Goal: Information Seeking & Learning: Learn about a topic

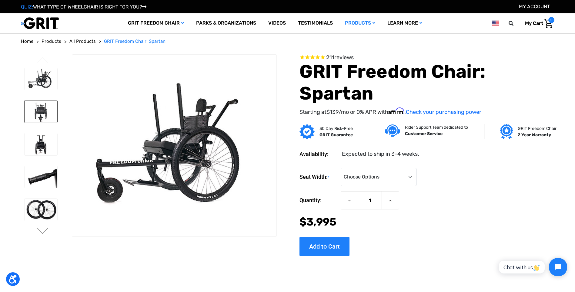
click at [34, 112] on img at bounding box center [41, 111] width 33 height 22
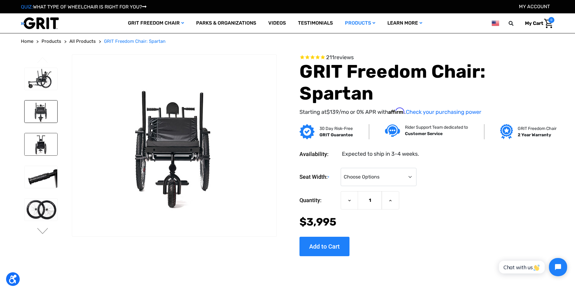
click at [39, 143] on img at bounding box center [41, 144] width 33 height 22
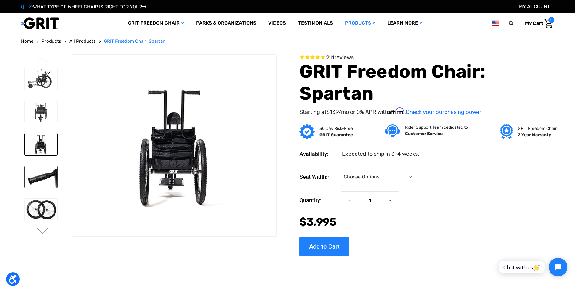
click at [51, 181] on img at bounding box center [41, 177] width 33 height 22
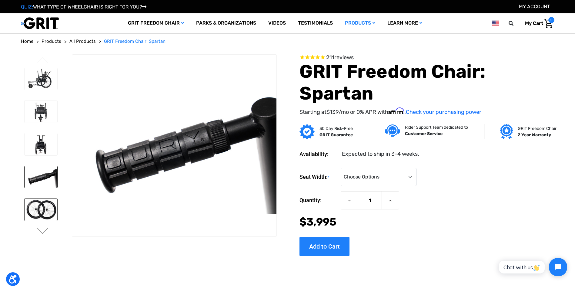
click at [45, 208] on img at bounding box center [41, 209] width 33 height 22
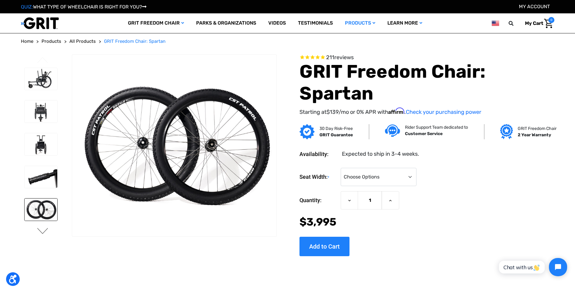
click at [46, 231] on button "Next" at bounding box center [42, 231] width 13 height 7
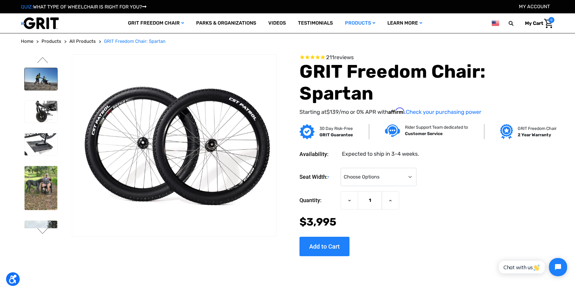
click at [41, 82] on img at bounding box center [41, 79] width 33 height 22
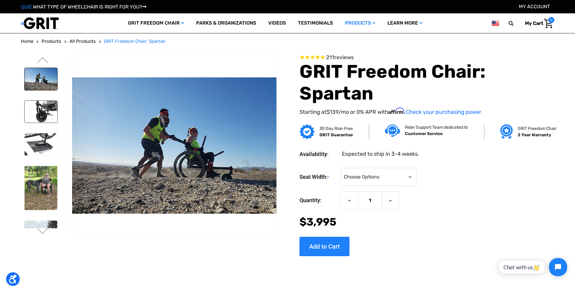
click at [39, 119] on img at bounding box center [41, 112] width 33 height 22
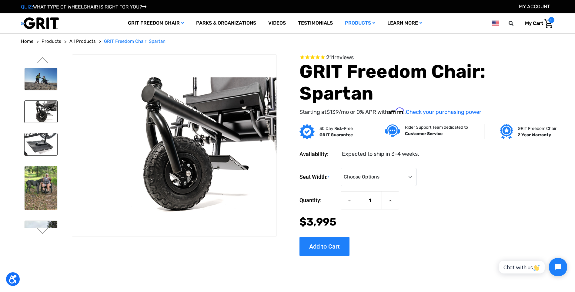
click at [42, 137] on img at bounding box center [41, 144] width 33 height 22
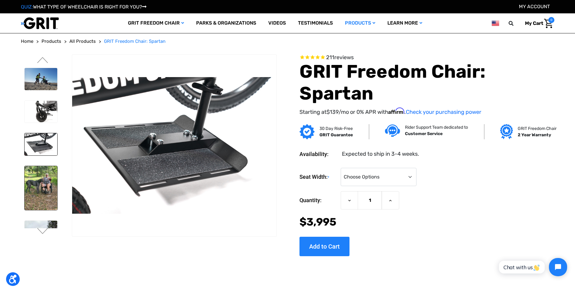
click at [38, 172] on img at bounding box center [41, 188] width 33 height 44
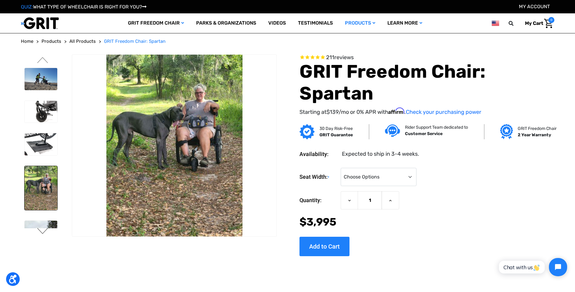
click at [41, 229] on button "Next" at bounding box center [42, 231] width 13 height 7
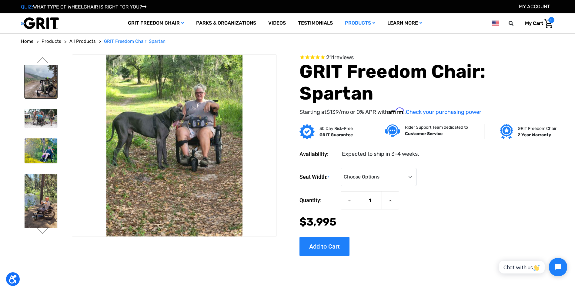
click at [39, 89] on img at bounding box center [41, 77] width 33 height 41
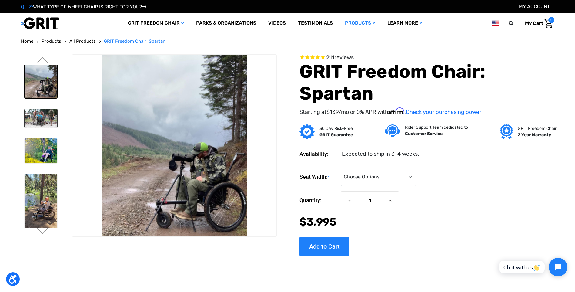
click at [42, 111] on img at bounding box center [41, 118] width 33 height 19
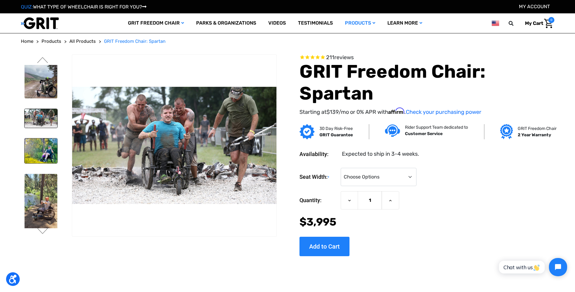
click at [48, 150] on img at bounding box center [41, 150] width 33 height 25
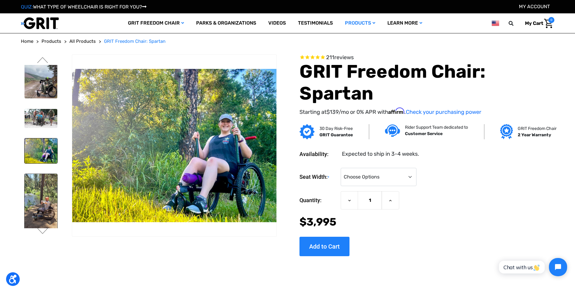
click at [50, 181] on img at bounding box center [41, 208] width 33 height 68
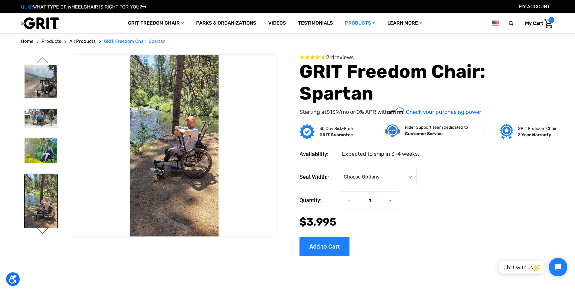
click at [41, 232] on button "Next" at bounding box center [42, 231] width 13 height 7
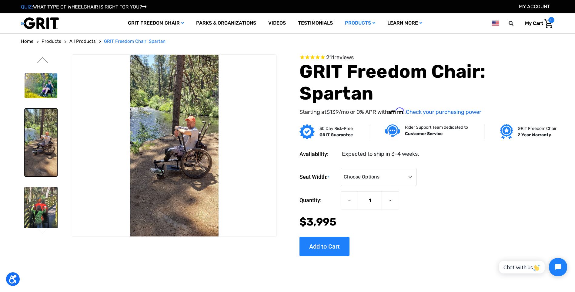
click at [41, 216] on img at bounding box center [41, 209] width 33 height 44
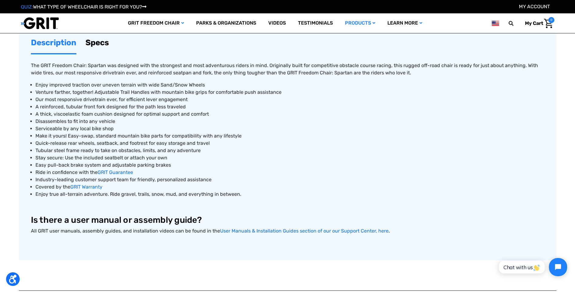
scroll to position [268, 0]
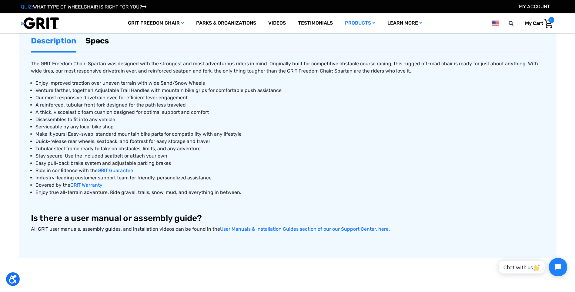
drag, startPoint x: 63, startPoint y: 183, endPoint x: 60, endPoint y: 184, distance: 3.4
drag, startPoint x: 60, startPoint y: 184, endPoint x: 225, endPoint y: 172, distance: 166.0
click at [225, 172] on li "Ride in confidence with the GRIT Guarantee" at bounding box center [289, 170] width 509 height 7
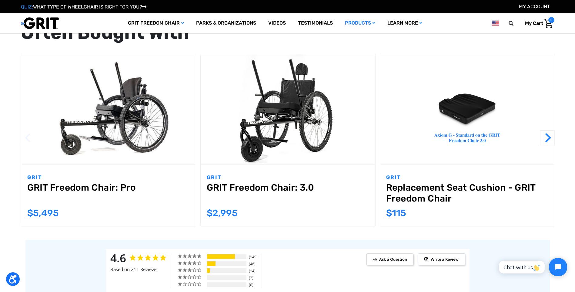
scroll to position [625, 0]
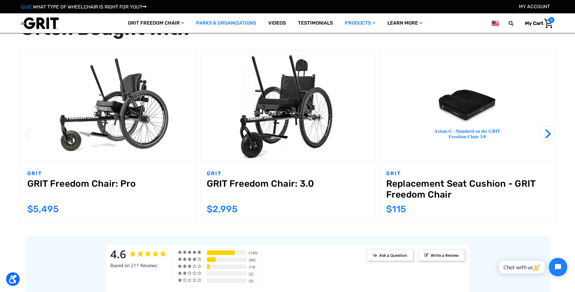
click at [205, 20] on link "Parks & Organizations" at bounding box center [226, 23] width 72 height 20
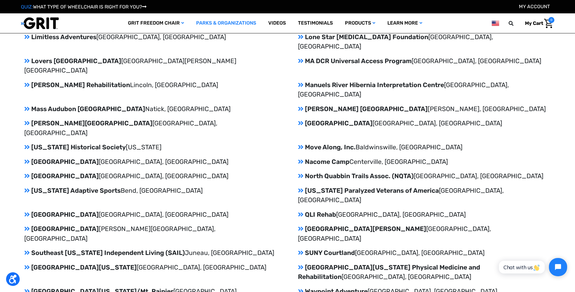
scroll to position [977, 0]
